Goal: Task Accomplishment & Management: Manage account settings

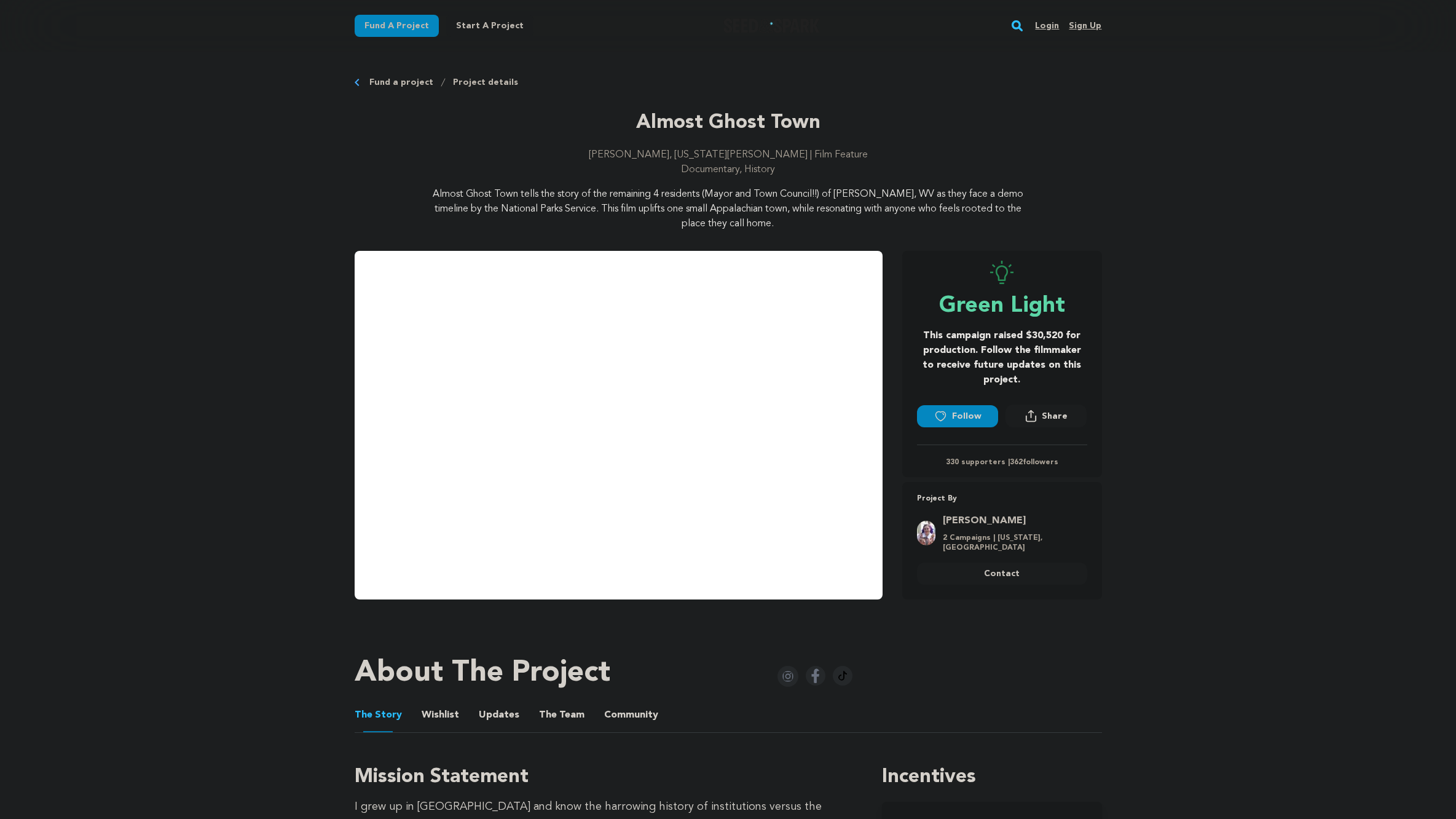
click at [1054, 22] on link "Login" at bounding box center [1047, 26] width 24 height 20
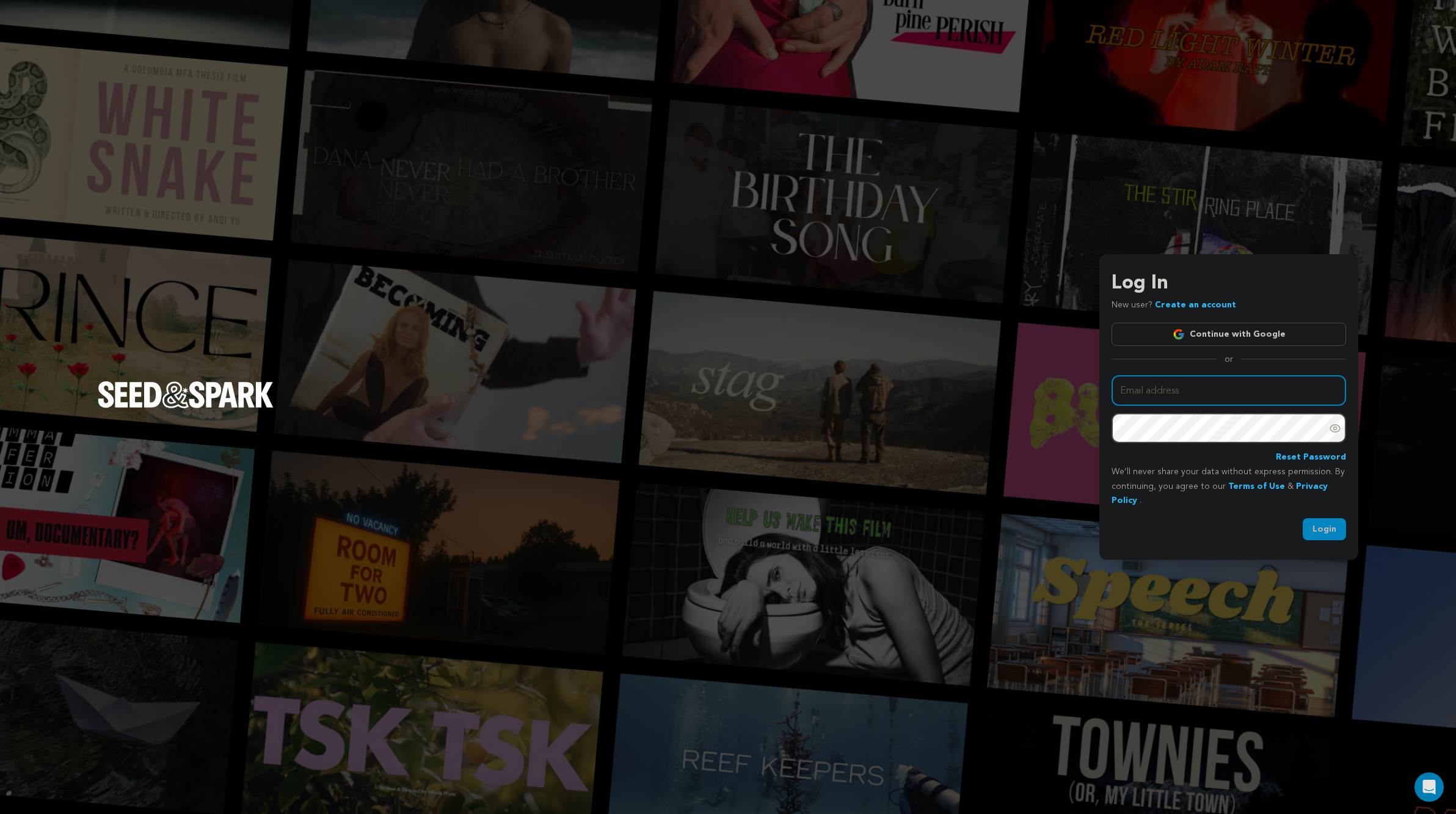
click at [1179, 392] on input "Email address" at bounding box center [1229, 391] width 235 height 31
type input "JillianPHowell@gmail.com"
click at [1316, 524] on button "Login" at bounding box center [1325, 529] width 43 height 22
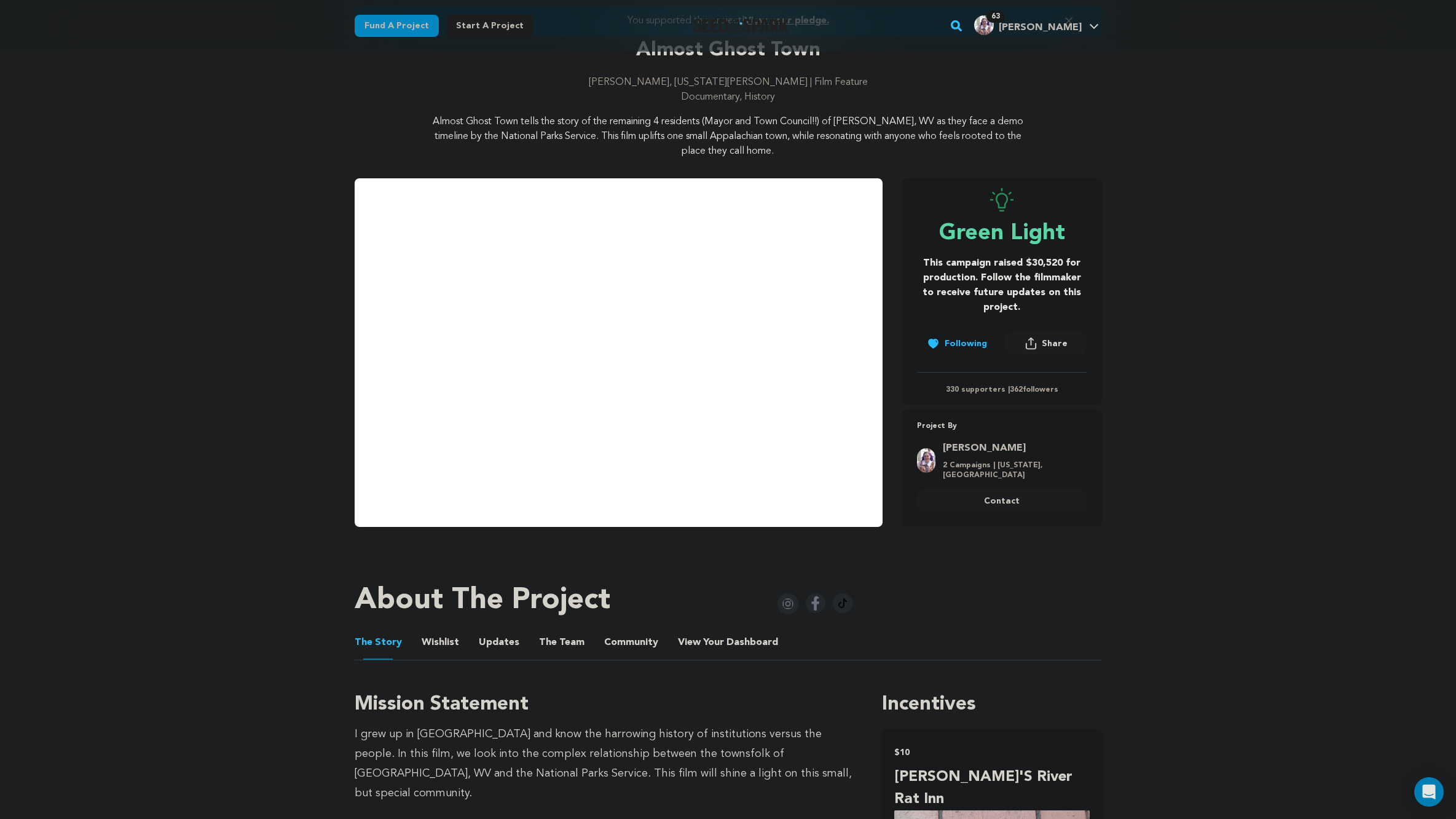
scroll to position [234, 0]
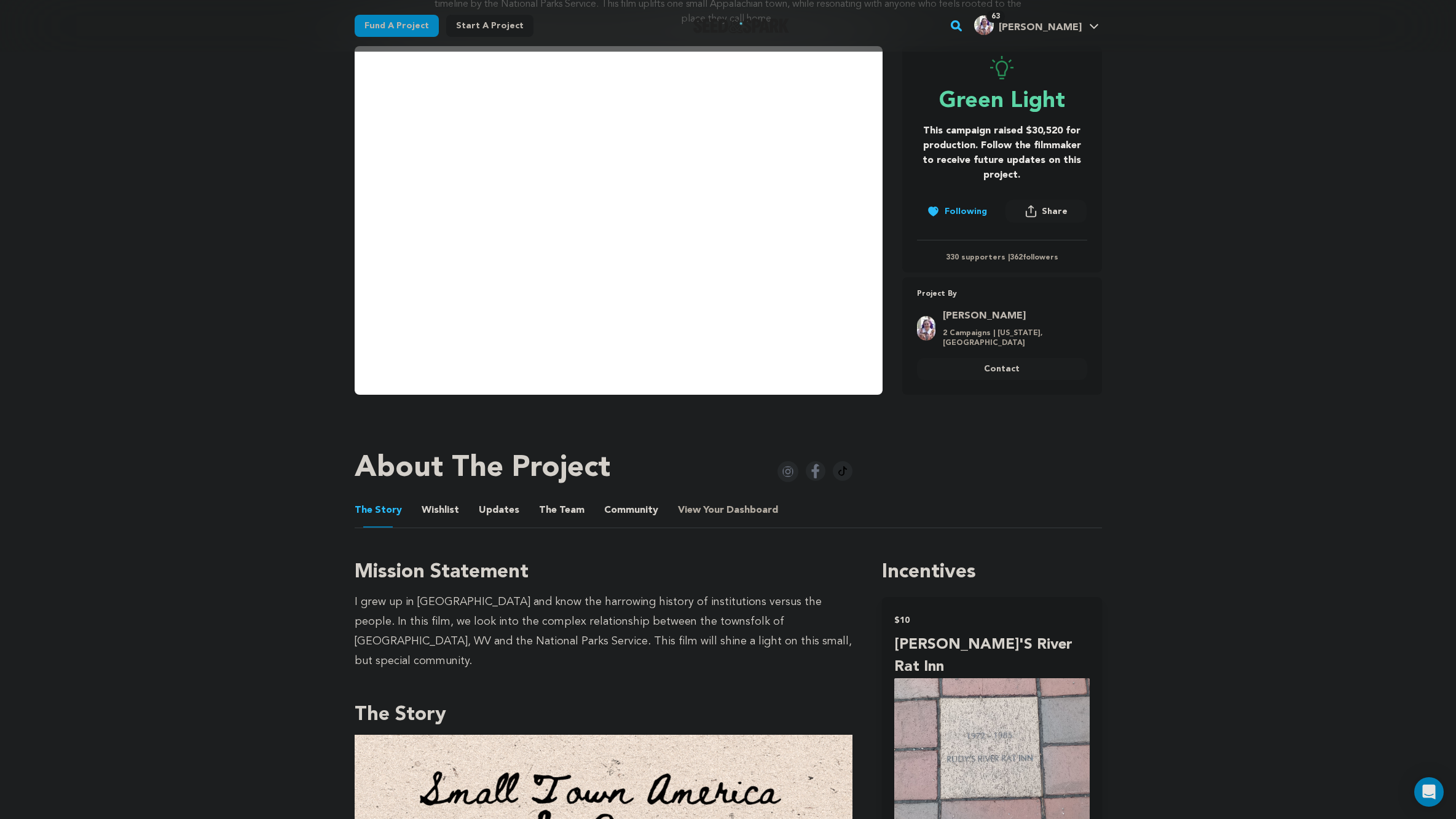
click at [727, 505] on span "Dashboard" at bounding box center [752, 510] width 52 height 15
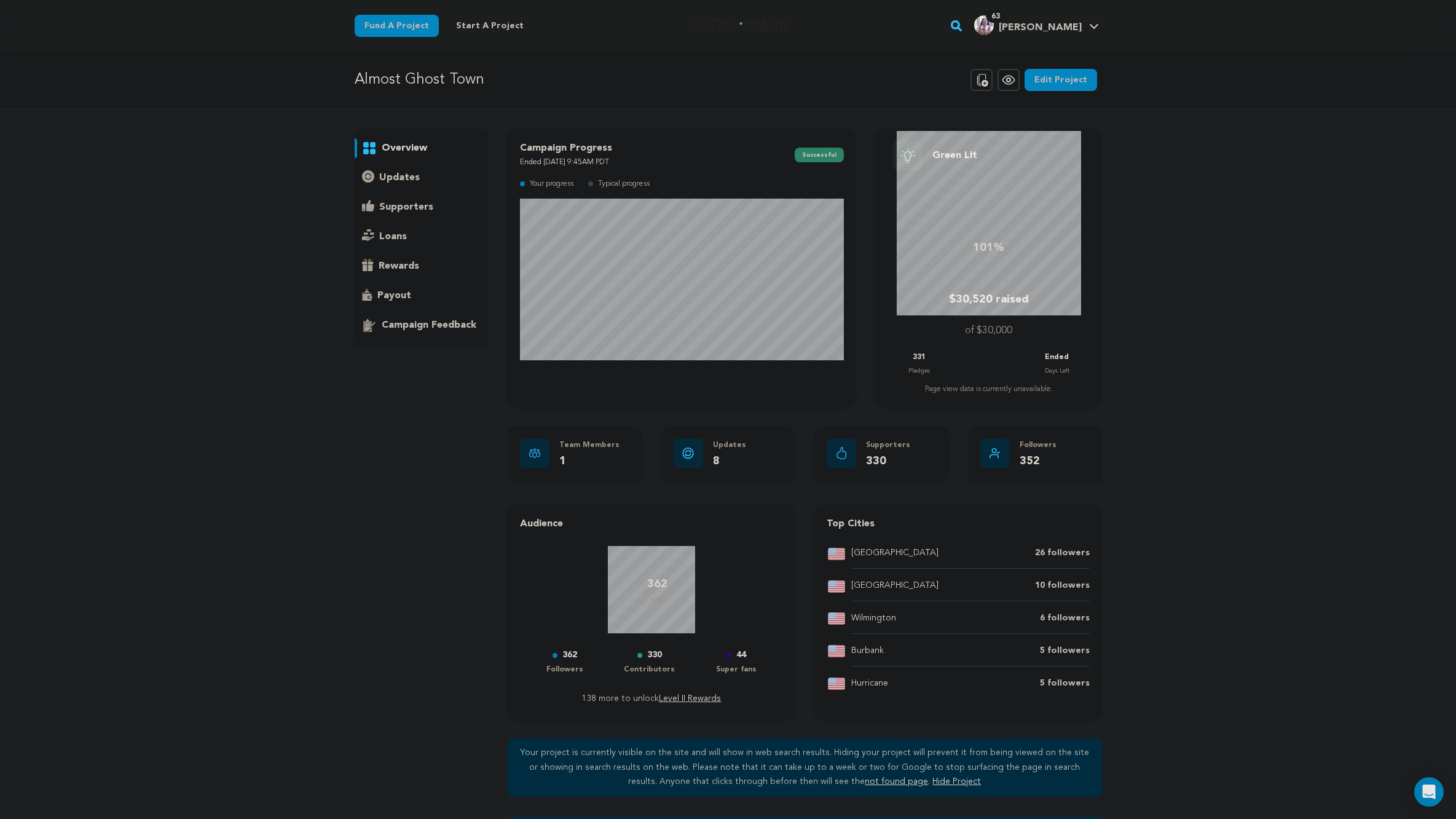
click at [400, 205] on p "supporters" at bounding box center [406, 207] width 54 height 15
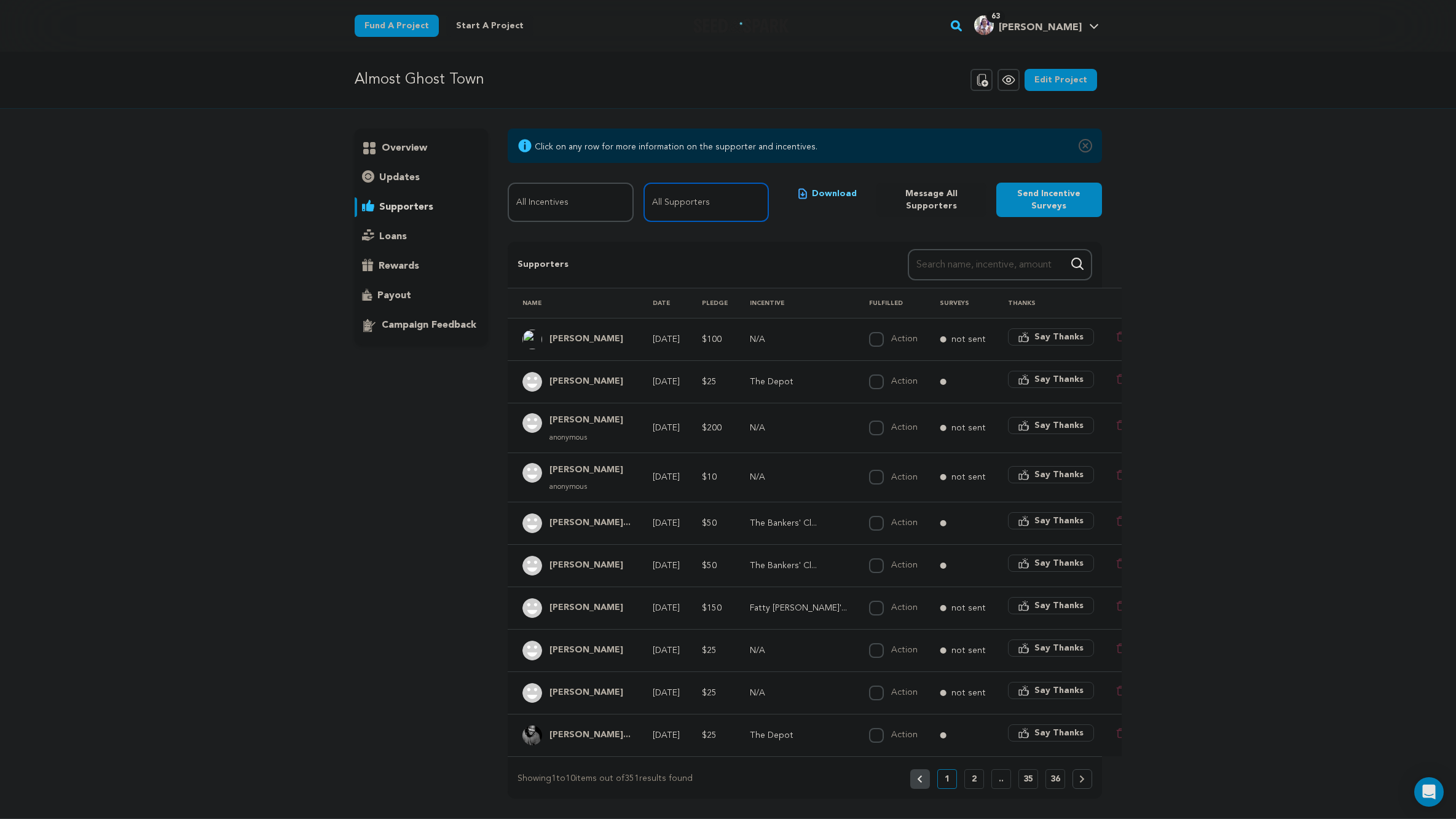
click at [694, 195] on select "All Supporters Survey not sent Survey incomplete Survey complete Incentive not …" at bounding box center [707, 202] width 126 height 39
select select "pledge_incomplete"
click at [644, 182] on select "All Supporters Survey not sent Survey incomplete Survey complete Incentive not …" at bounding box center [707, 202] width 126 height 39
